Goal: Task Accomplishment & Management: Use online tool/utility

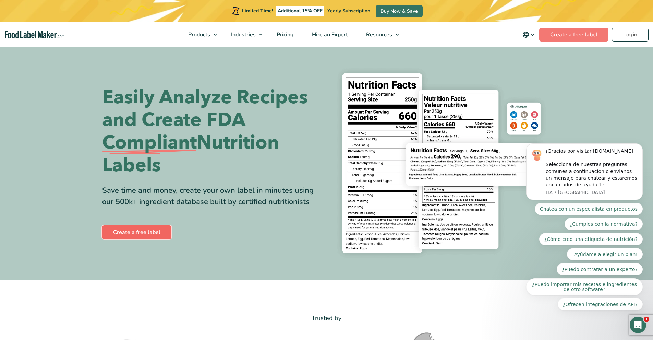
click at [156, 235] on link "Create a free label" at bounding box center [136, 232] width 69 height 14
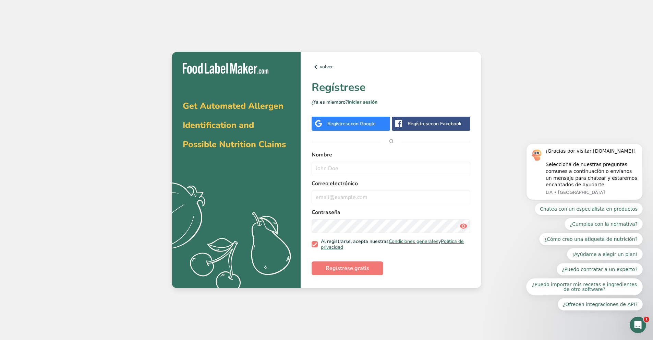
click at [372, 125] on span "con Google" at bounding box center [363, 123] width 25 height 7
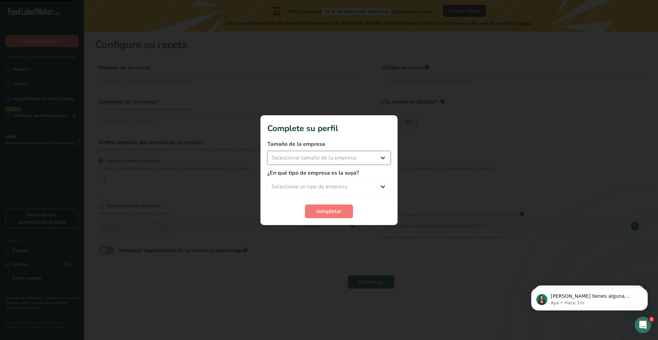
click at [341, 159] on select "Seleccionar tamaño de la empresa Menos de 10 empleados De 10 a 50 empleados De …" at bounding box center [328, 158] width 123 height 14
select select "1"
click at [267, 151] on select "Seleccionar tamaño de la empresa Menos de 10 empleados De 10 a 50 empleados De …" at bounding box center [328, 158] width 123 height 14
click at [329, 185] on select "Seleccione un tipo de empresa Fabricante de alimentos envasados Restaurante y c…" at bounding box center [328, 187] width 123 height 14
select select "1"
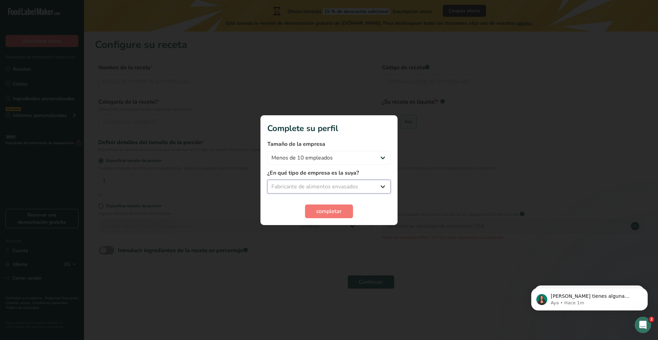
click at [267, 180] on select "Seleccione un tipo de empresa Fabricante de alimentos envasados Restaurante y c…" at bounding box center [328, 187] width 123 height 14
click at [336, 211] on span "completar" at bounding box center [328, 211] width 25 height 8
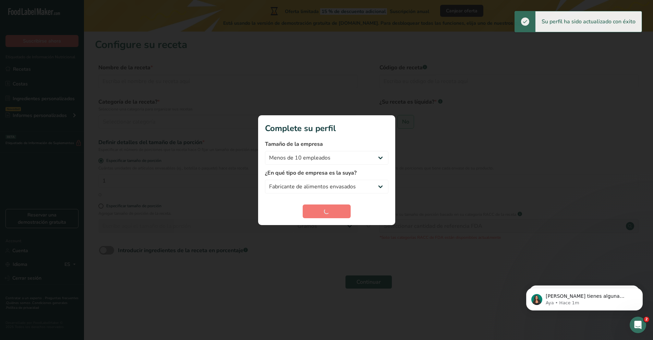
drag, startPoint x: 184, startPoint y: 189, endPoint x: 181, endPoint y: 187, distance: 4.3
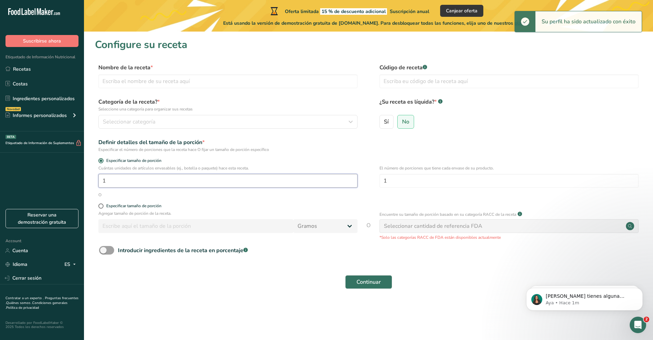
drag, startPoint x: 181, startPoint y: 187, endPoint x: 156, endPoint y: 182, distance: 25.4
click at [156, 182] on input "1" at bounding box center [227, 181] width 259 height 14
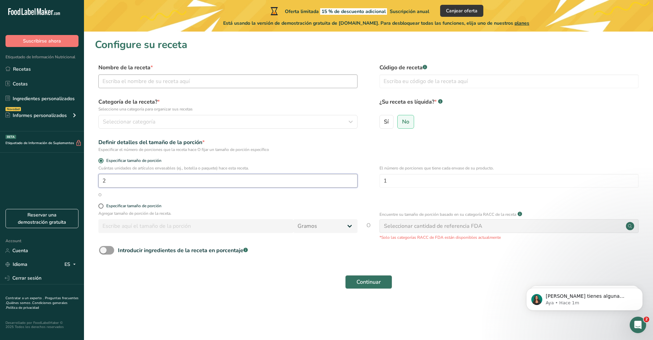
type input "2"
click at [137, 80] on input "text" at bounding box center [227, 81] width 259 height 14
type input "Panqueques"
click at [427, 83] on input "text" at bounding box center [509, 81] width 259 height 14
click at [403, 123] on span "No" at bounding box center [405, 121] width 7 height 7
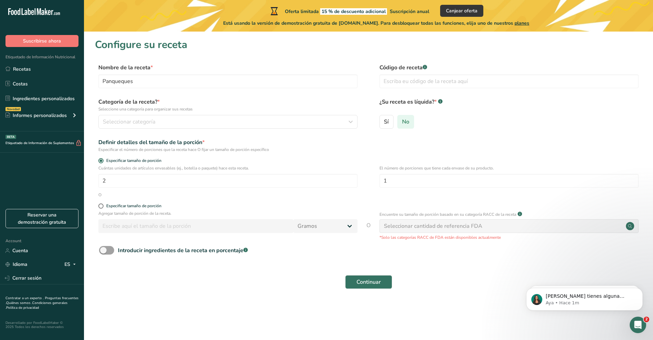
click at [402, 123] on input "No" at bounding box center [400, 121] width 4 height 4
click at [407, 179] on input "1" at bounding box center [509, 181] width 259 height 14
type input "5"
click at [104, 204] on span "Especificar tamaño de porción" at bounding box center [133, 205] width 58 height 5
click at [103, 204] on input "Especificar tamaño de porción" at bounding box center [100, 206] width 4 height 4
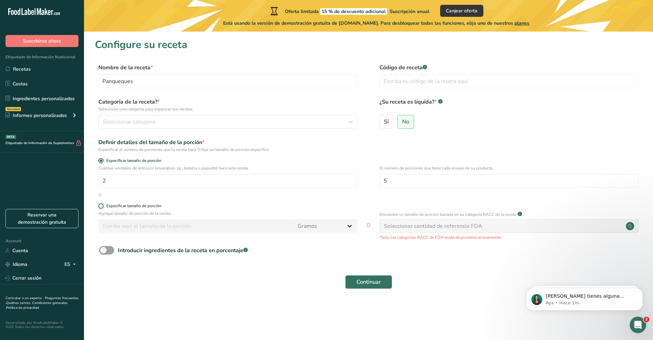
radio input "true"
radio input "false"
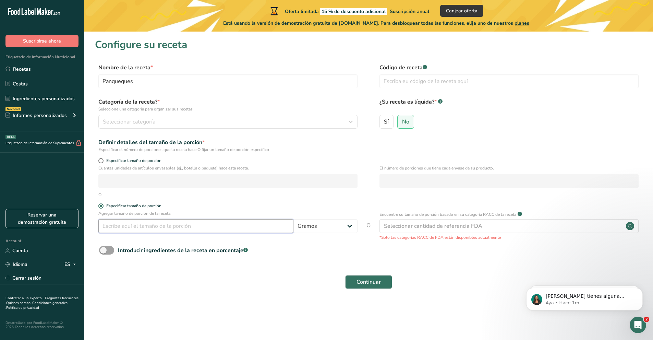
click at [201, 224] on input "number" at bounding box center [195, 226] width 195 height 14
type input "118"
click at [200, 203] on form "Nombre de la receta * Panqueques Código de receta .a-a{fill:#347362;}.b-a{fill:…" at bounding box center [368, 177] width 547 height 229
click at [449, 228] on div "Seleccionar cantidad de referencia FDA" at bounding box center [433, 226] width 98 height 8
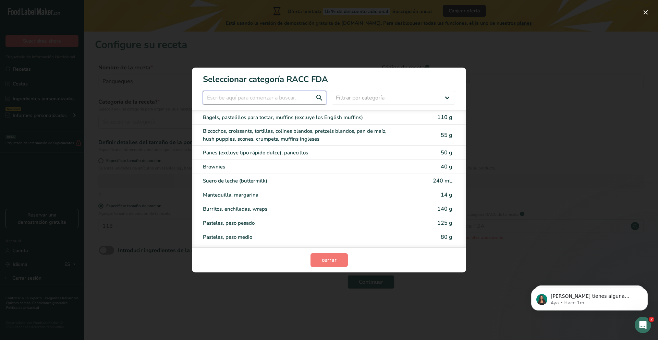
click at [262, 102] on input "RACC Category Selection Modal" at bounding box center [264, 98] width 123 height 14
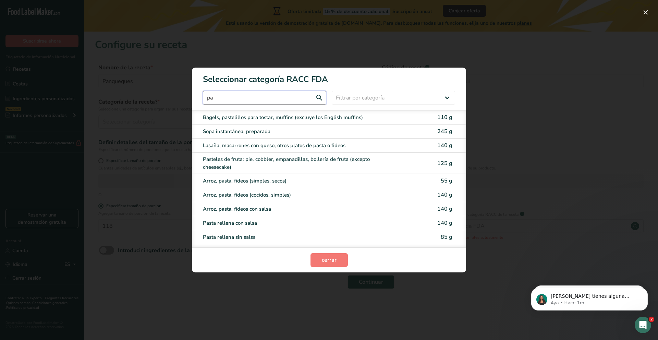
type input "p"
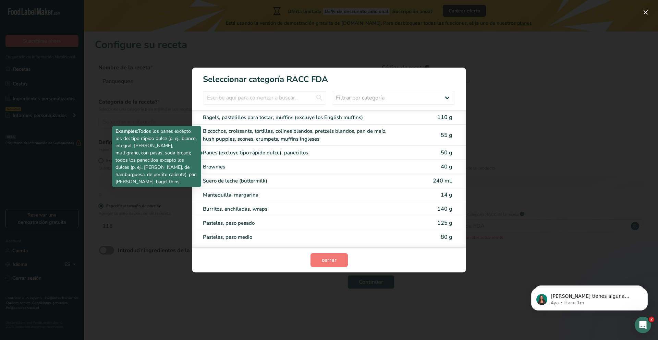
click at [306, 154] on div "Panes (excluye tipo rápido dulce), panecillos" at bounding box center [300, 153] width 195 height 8
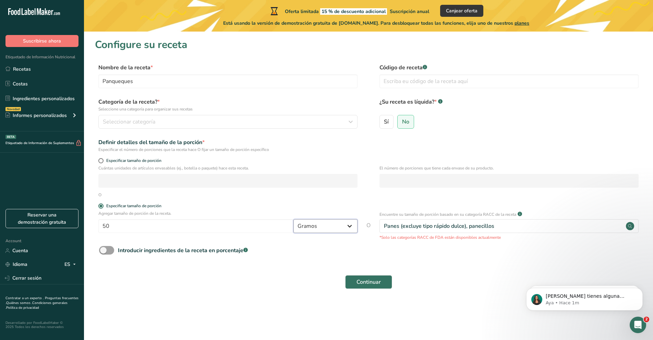
click at [316, 227] on select "Gramos kg mg mcg libras onza [GEOGRAPHIC_DATA] mL onza líquida [GEOGRAPHIC_DATA…" at bounding box center [325, 226] width 64 height 14
click at [249, 224] on input "50" at bounding box center [195, 226] width 195 height 14
type input "5"
type input "118"
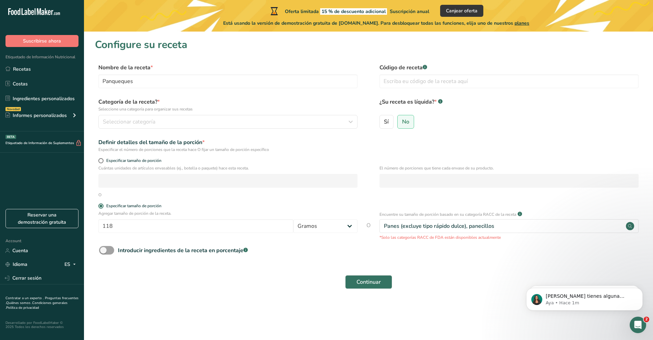
click at [306, 272] on div "Continuar" at bounding box center [368, 282] width 547 height 22
click at [177, 252] on div "Introducir ingredientes de la receta en porcentaje .a-a{fill:#347362;}.b-a{fill…" at bounding box center [183, 250] width 130 height 8
click at [104, 252] on input "Introducir ingredientes de la receta en porcentaje .a-a{fill:#347362;}.b-a{fill…" at bounding box center [101, 250] width 4 height 4
checkbox input "true"
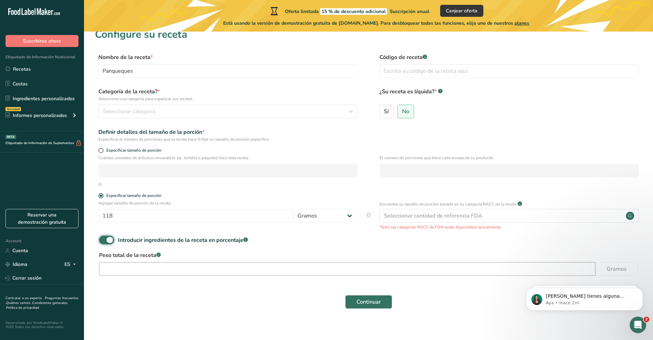
scroll to position [16, 0]
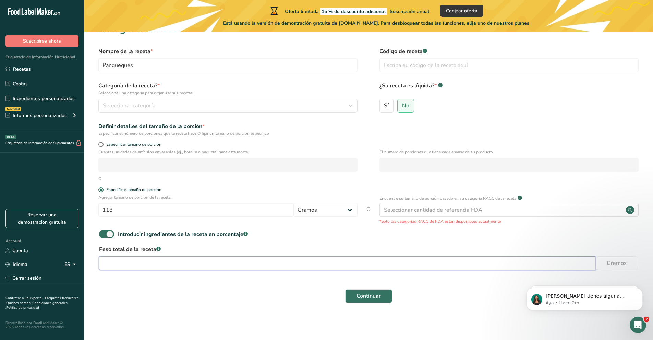
click at [169, 260] on input "number" at bounding box center [347, 263] width 496 height 14
type input "252"
click at [205, 288] on div "Continuar" at bounding box center [368, 296] width 547 height 22
click at [361, 297] on span "Continuar" at bounding box center [369, 296] width 24 height 8
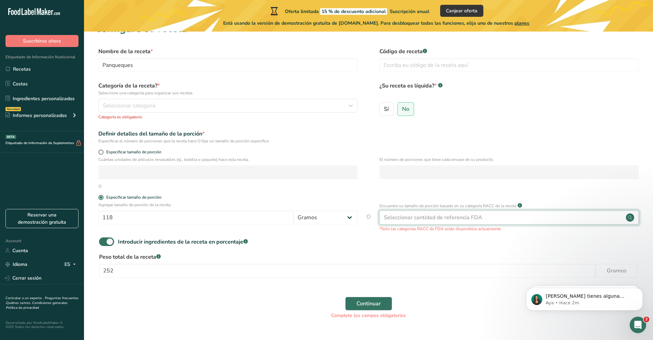
click at [451, 220] on div "Seleccionar cantidad de referencia FDA" at bounding box center [433, 217] width 98 height 8
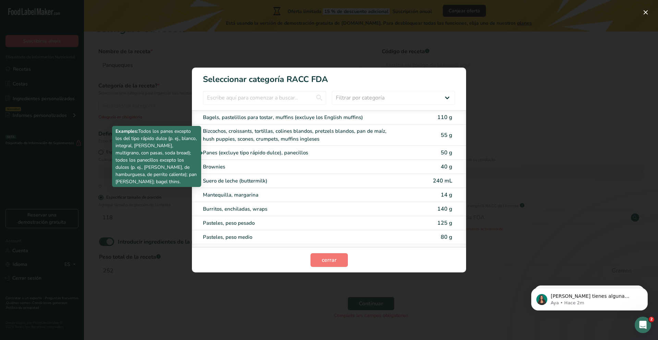
click at [244, 150] on div "Panes (excluye tipo rápido dulce), panecillos" at bounding box center [300, 153] width 195 height 8
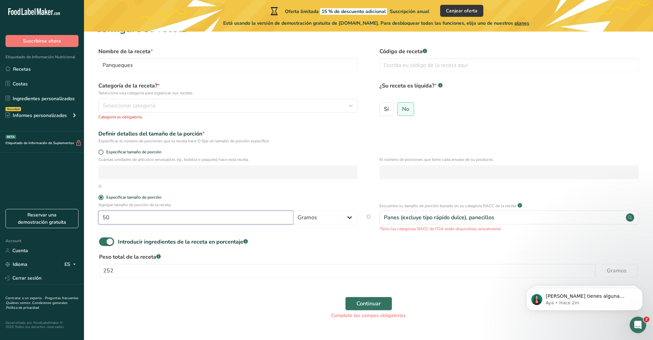
click at [285, 218] on input "50" at bounding box center [195, 218] width 195 height 14
click at [237, 213] on input "50" at bounding box center [195, 218] width 195 height 14
type input "5"
type input "118"
click at [245, 194] on form "Nombre de la receta * Panqueques Código de receta .a-a{fill:#347362;}.b-a{fill:…" at bounding box center [368, 185] width 547 height 276
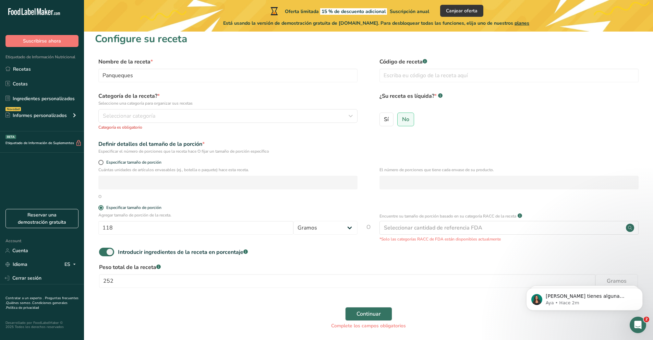
scroll to position [0, 0]
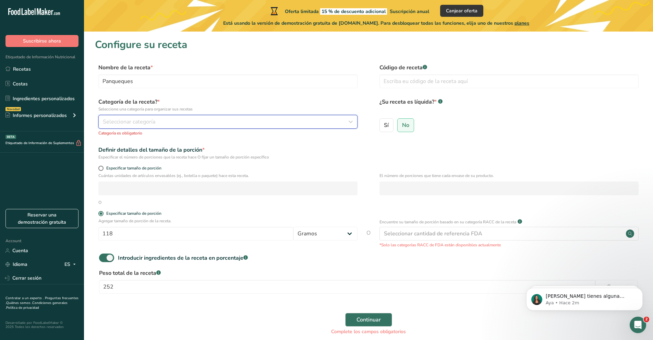
click at [150, 121] on span "Seleccionar categoría" at bounding box center [129, 122] width 52 height 8
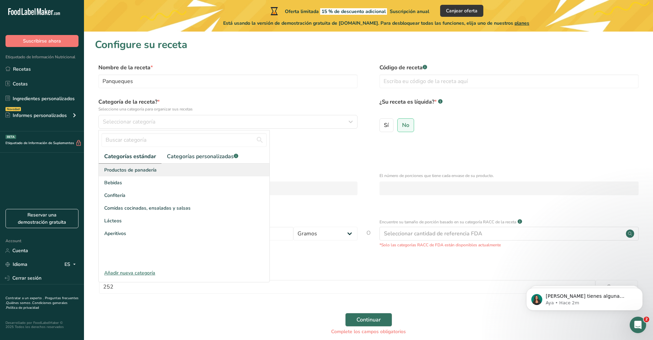
click at [147, 168] on span "Productos de panadería" at bounding box center [130, 169] width 52 height 7
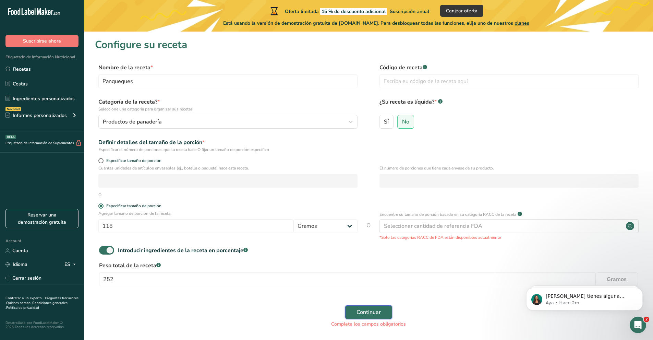
click at [371, 306] on button "Continuar" at bounding box center [368, 312] width 47 height 14
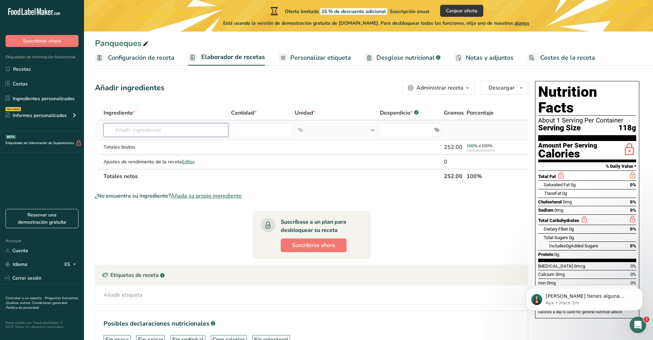
click at [174, 128] on input "text" at bounding box center [166, 130] width 124 height 14
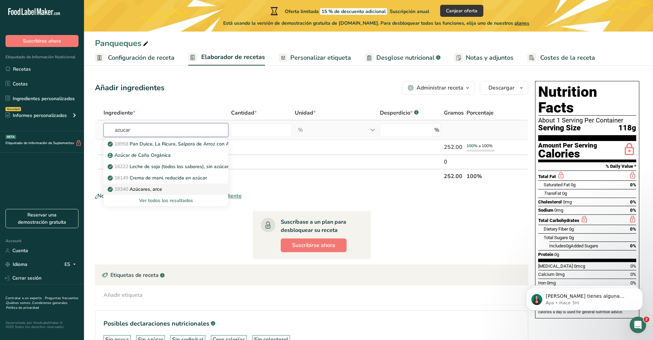
type input "azucar"
click at [165, 189] on div "19340 Azúcares, [PERSON_NAME]" at bounding box center [160, 188] width 103 height 7
type input "Sugars, maple"
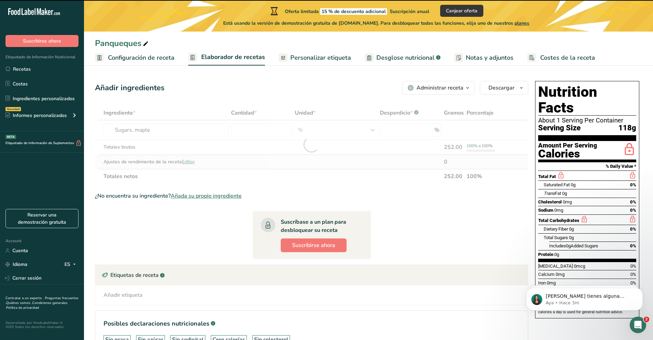
type input "0"
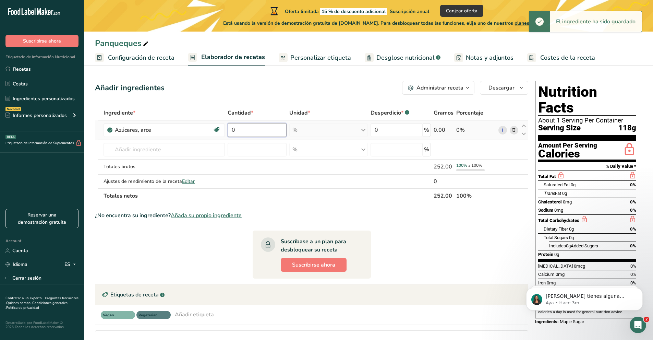
click at [245, 128] on input "0" at bounding box center [257, 130] width 59 height 14
type input "1"
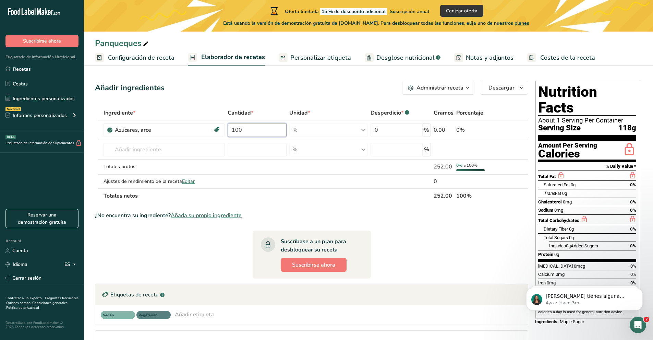
type input "100"
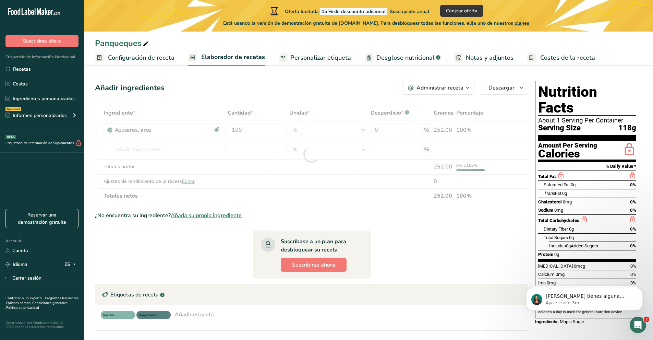
click at [370, 206] on section "Ingrediente * Cantidad * Unidad * Desperdicio * .a-a{fill:#347362;}.b-a{fill:#f…" at bounding box center [311, 246] width 433 height 280
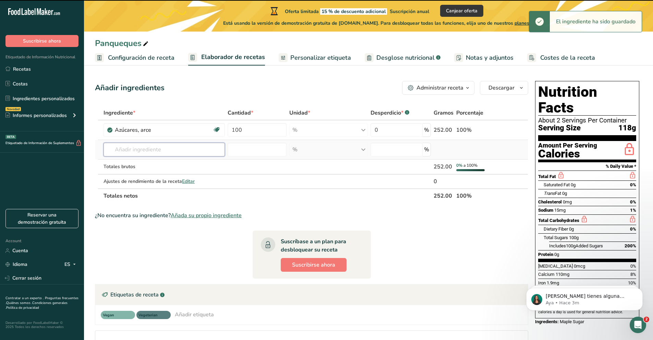
click at [155, 152] on input "text" at bounding box center [164, 150] width 121 height 14
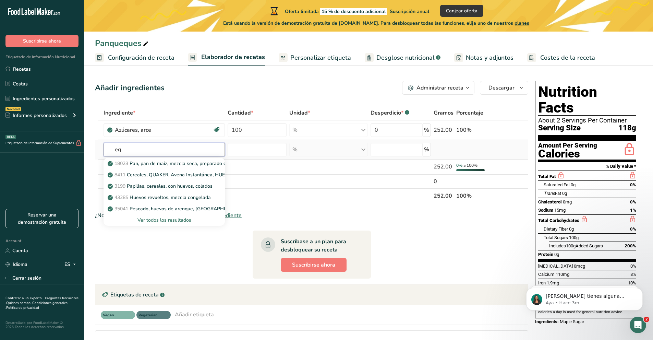
type input "e"
type input "huevo"
click at [174, 220] on div "Ver todos los resultados" at bounding box center [164, 219] width 110 height 7
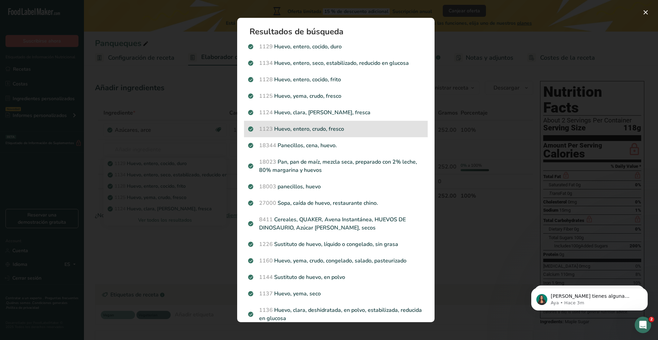
click at [362, 130] on p "1123 Huevo, entero, crudo, fresco" at bounding box center [336, 129] width 176 height 8
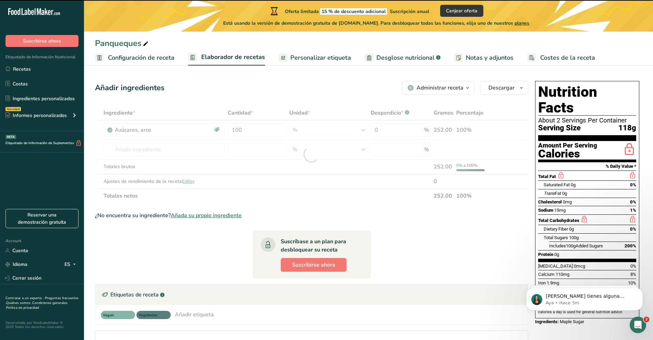
type input "0"
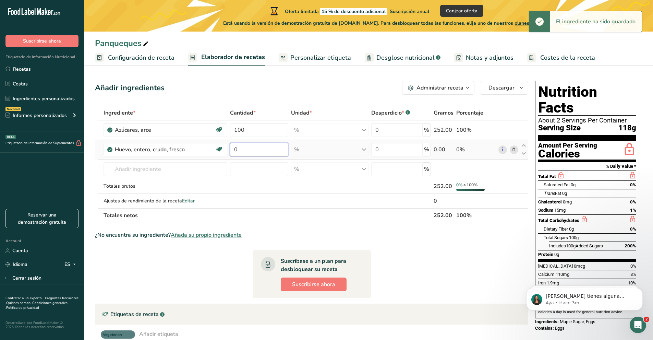
click at [262, 154] on input "0" at bounding box center [259, 150] width 58 height 14
type input "3"
click at [357, 153] on div "Ingrediente * Cantidad * Unidad * Desperdicio * .a-a{fill:#347362;}.b-a{fill:#f…" at bounding box center [311, 164] width 433 height 117
click at [368, 150] on div "% Porciones 1 large 1 extra large 1 jumbo Ver más Unidades de peso g kg mg Ver …" at bounding box center [329, 150] width 77 height 14
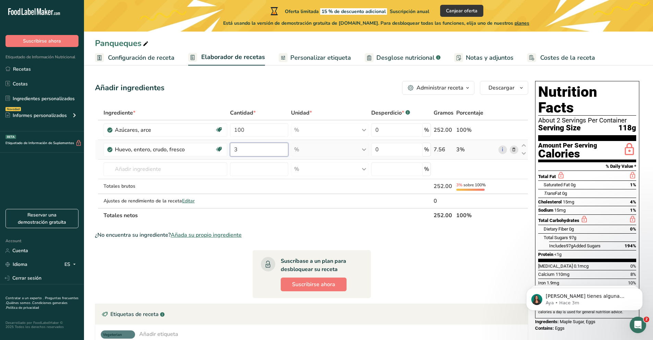
click at [250, 149] on input "3" at bounding box center [259, 150] width 58 height 14
click at [331, 151] on div "Ingrediente * Cantidad * Unidad * Desperdicio * .a-a{fill:#347362;}.b-a{fill:#f…" at bounding box center [311, 164] width 433 height 117
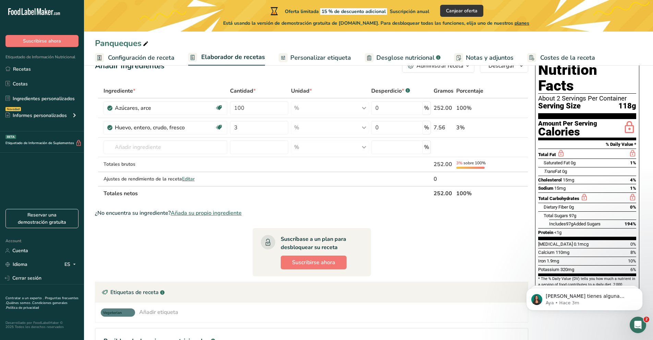
scroll to position [34, 0]
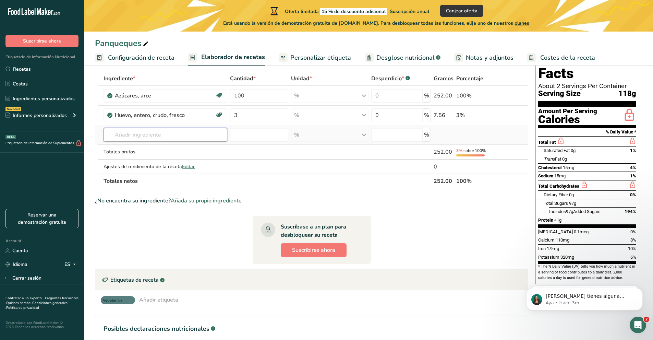
click at [167, 139] on input "text" at bounding box center [166, 135] width 124 height 14
click at [200, 99] on div "Azúcares, arce" at bounding box center [158, 96] width 86 height 8
click at [170, 97] on div "Azúcares, arce" at bounding box center [158, 96] width 86 height 8
click at [112, 99] on span at bounding box center [109, 96] width 5 height 8
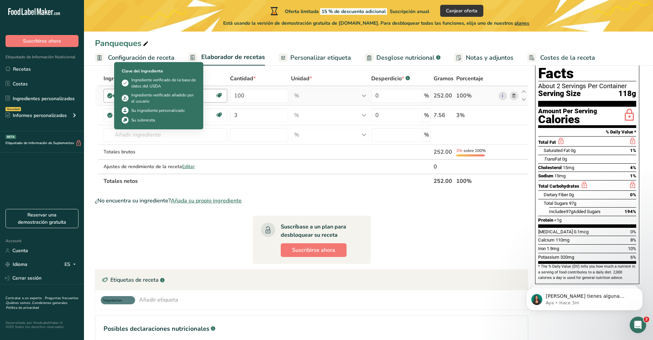
click at [204, 92] on div "Azúcares, arce" at bounding box center [165, 96] width 100 height 8
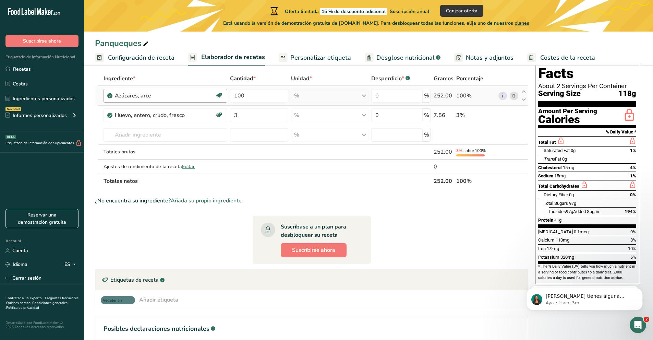
click at [207, 92] on div "Azúcares, arce" at bounding box center [165, 96] width 100 height 8
click at [513, 95] on icon at bounding box center [514, 95] width 5 height 7
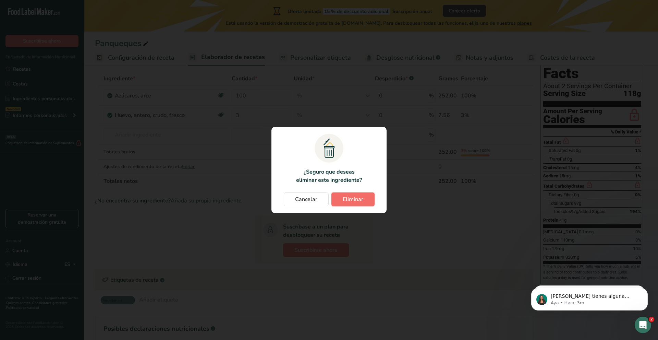
click at [355, 194] on button "Eliminar" at bounding box center [353, 199] width 43 height 14
type input "3"
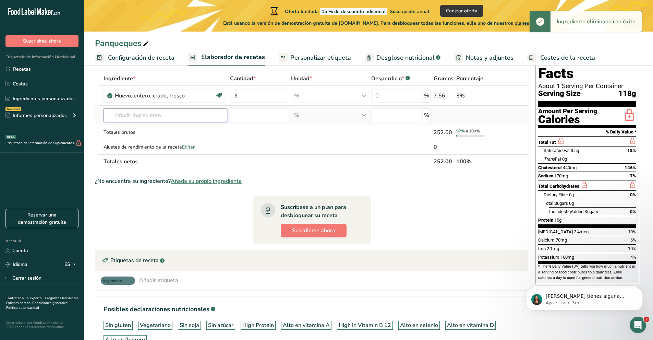
click at [146, 117] on input "text" at bounding box center [166, 115] width 124 height 14
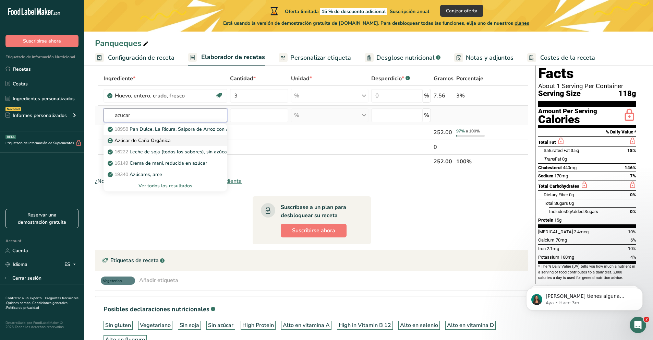
type input "azucar"
click at [151, 139] on p "Azúcar de Caña Orgánica" at bounding box center [140, 140] width 62 height 7
type input "Organic Cane Sugar"
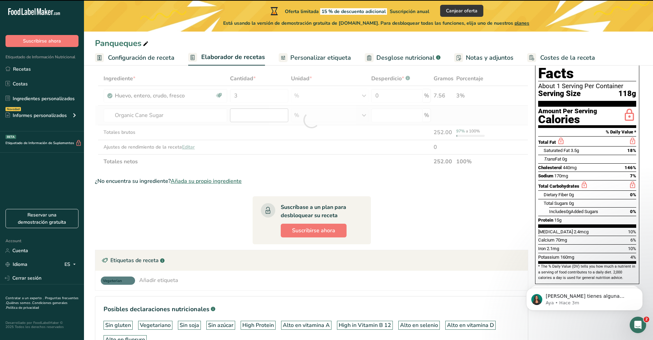
type input "0"
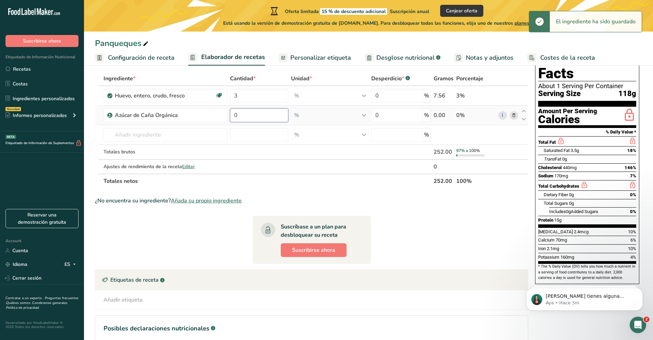
click at [241, 118] on input "0" at bounding box center [259, 115] width 58 height 14
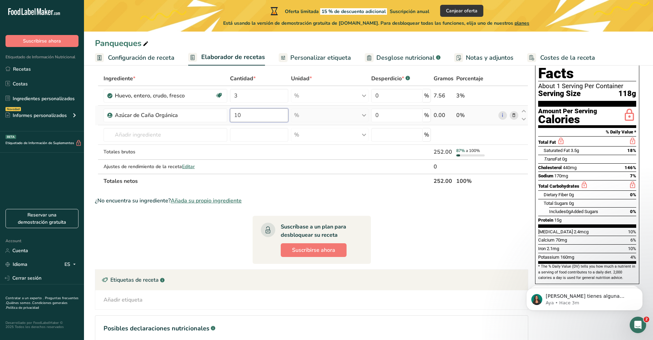
type input "1"
type input "0"
click at [443, 114] on div "Ingrediente * Cantidad * Unidad * Desperdicio * .a-a{fill:#347362;}.b-a{fill:#f…" at bounding box center [311, 129] width 433 height 117
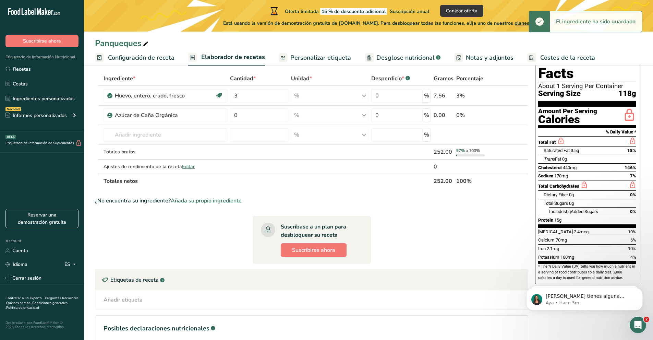
click at [154, 61] on span "Configuración de receta" at bounding box center [141, 57] width 67 height 9
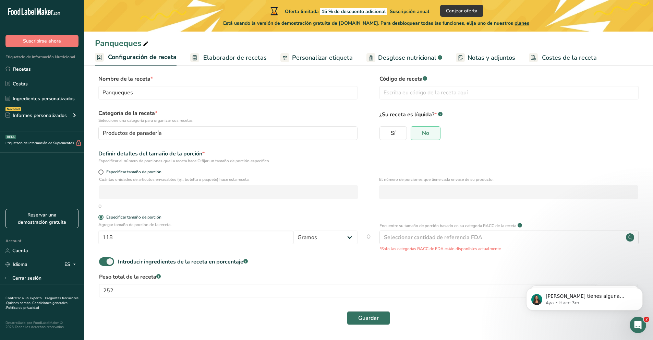
scroll to position [6, 0]
click at [207, 58] on span "Elaborador de recetas" at bounding box center [234, 57] width 63 height 9
